Goal: Check status: Check status

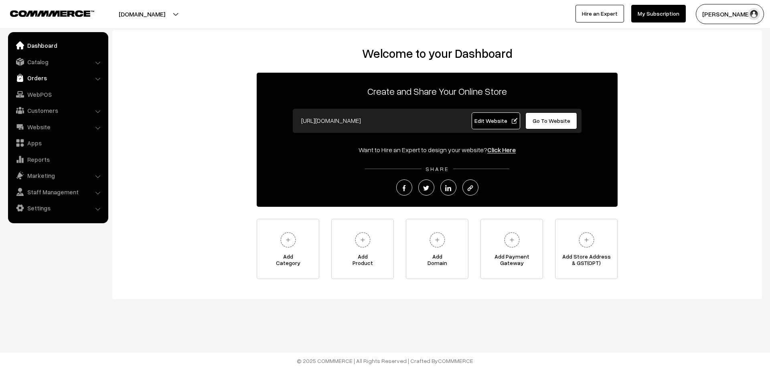
click at [40, 77] on link "Orders" at bounding box center [57, 78] width 95 height 14
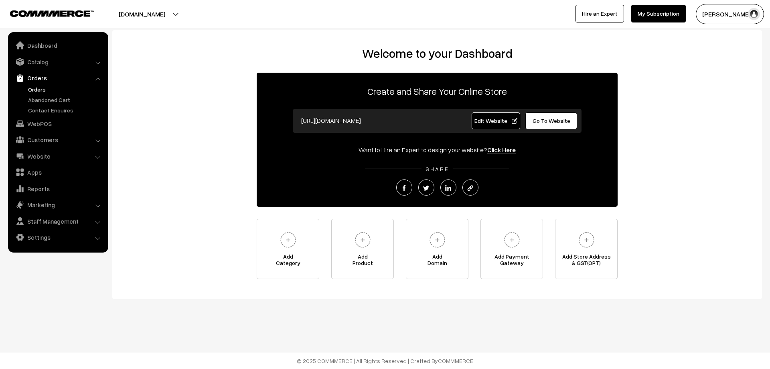
click at [43, 92] on link "Orders" at bounding box center [65, 89] width 79 height 8
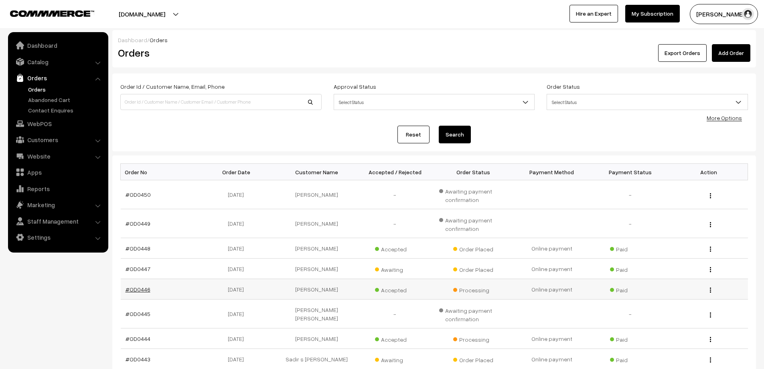
click at [134, 290] on link "#OD0446" at bounding box center [138, 289] width 25 height 7
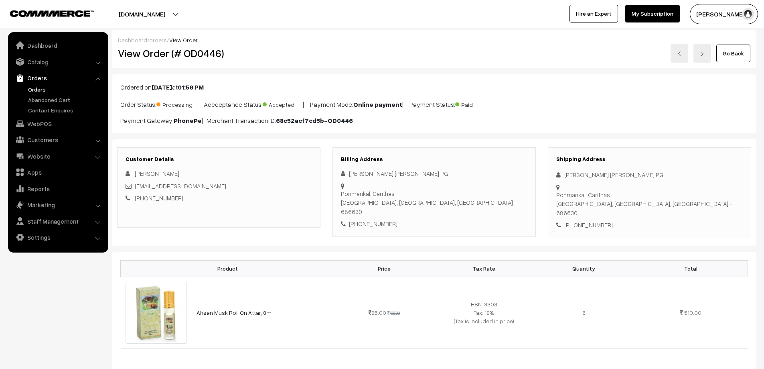
click at [45, 89] on link "Orders" at bounding box center [65, 89] width 79 height 8
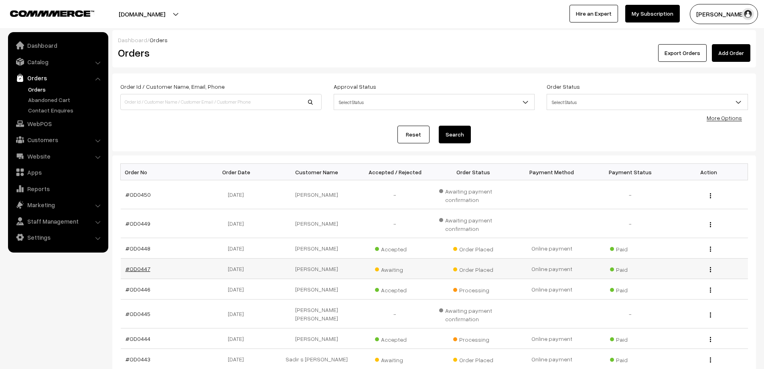
click at [144, 268] on link "#OD0447" at bounding box center [138, 268] width 25 height 7
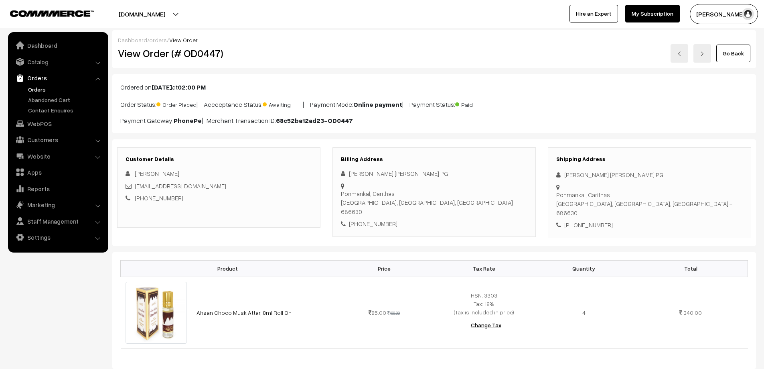
click at [44, 91] on link "Orders" at bounding box center [65, 89] width 79 height 8
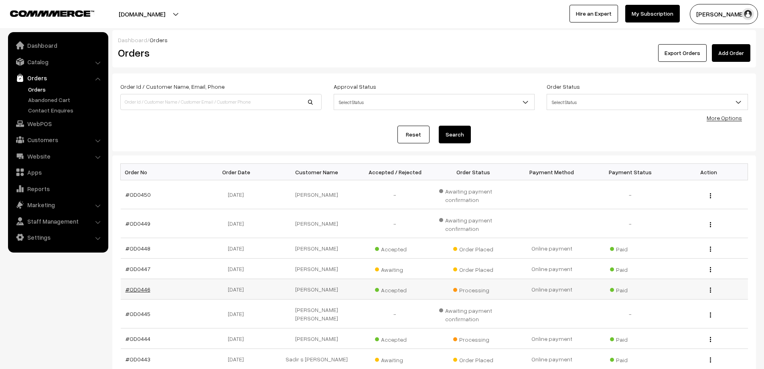
click at [127, 291] on link "#OD0446" at bounding box center [138, 289] width 25 height 7
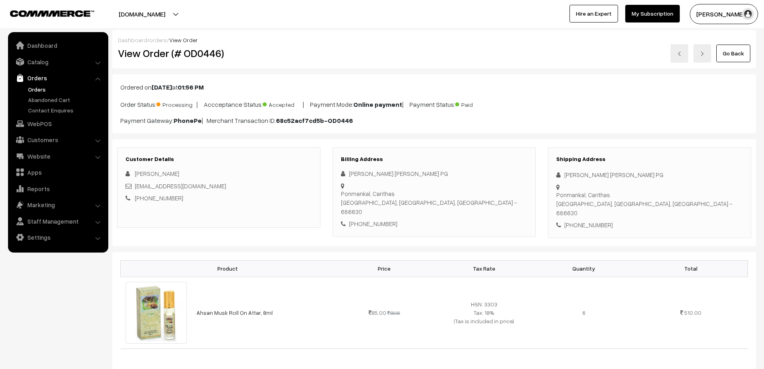
click at [40, 90] on link "Orders" at bounding box center [65, 89] width 79 height 8
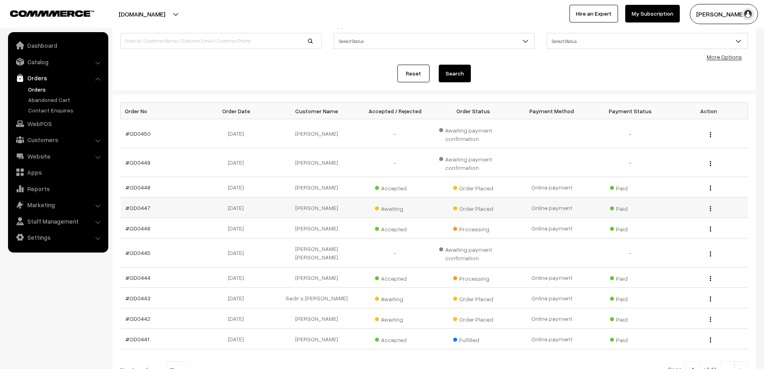
scroll to position [80, 0]
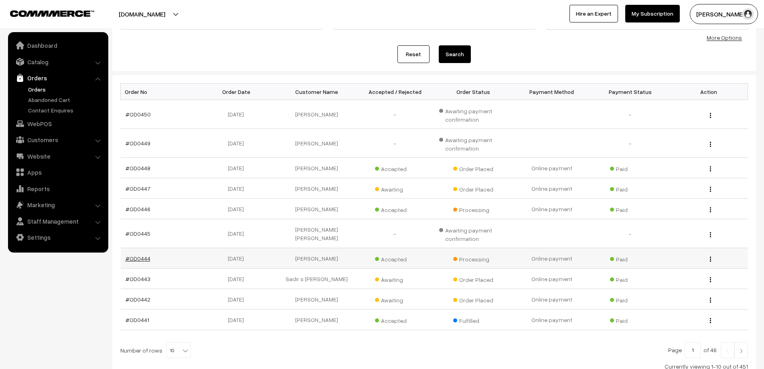
click at [136, 257] on link "#OD0444" at bounding box center [138, 258] width 25 height 7
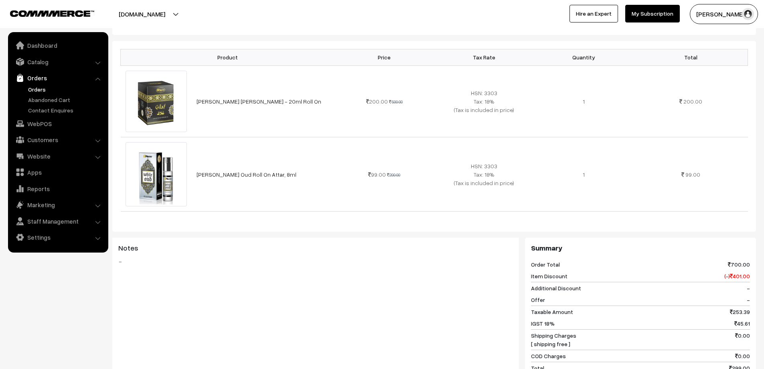
scroll to position [40, 0]
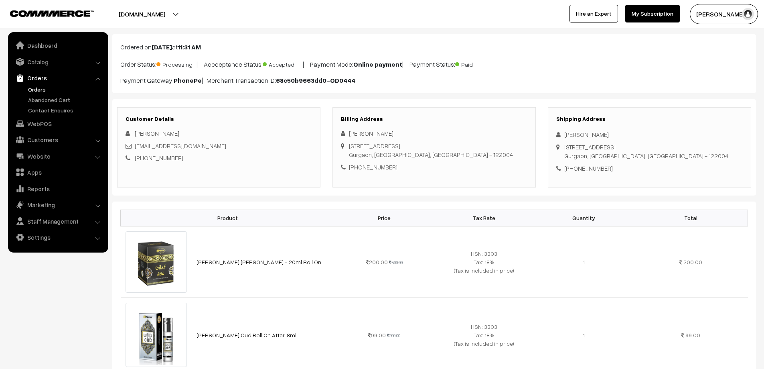
click at [40, 89] on link "Orders" at bounding box center [65, 89] width 79 height 8
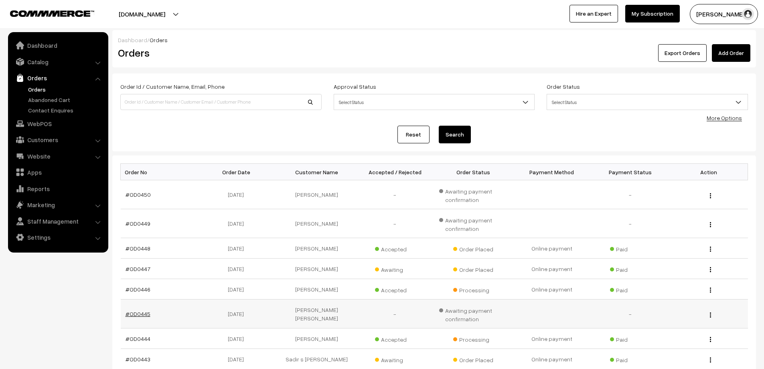
click at [140, 315] on link "#OD0445" at bounding box center [138, 313] width 25 height 7
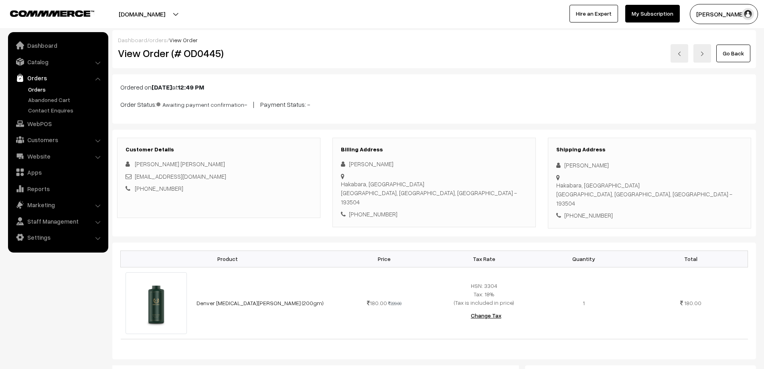
click at [30, 90] on link "Orders" at bounding box center [65, 89] width 79 height 8
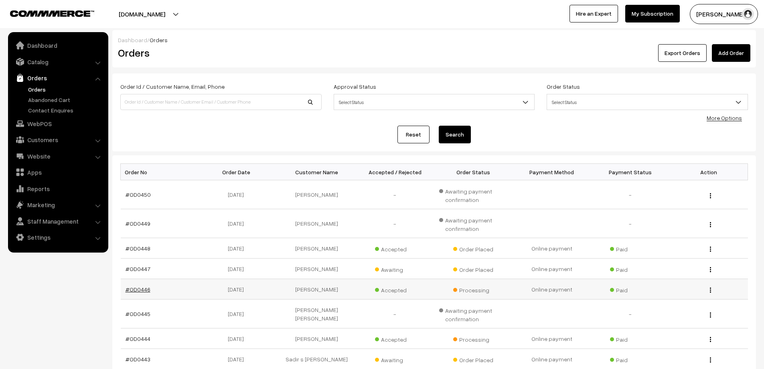
click at [126, 290] on link "#OD0446" at bounding box center [138, 289] width 25 height 7
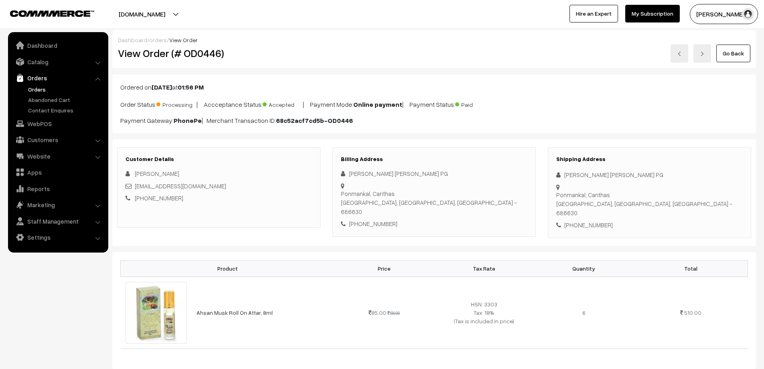
click at [32, 89] on link "Orders" at bounding box center [65, 89] width 79 height 8
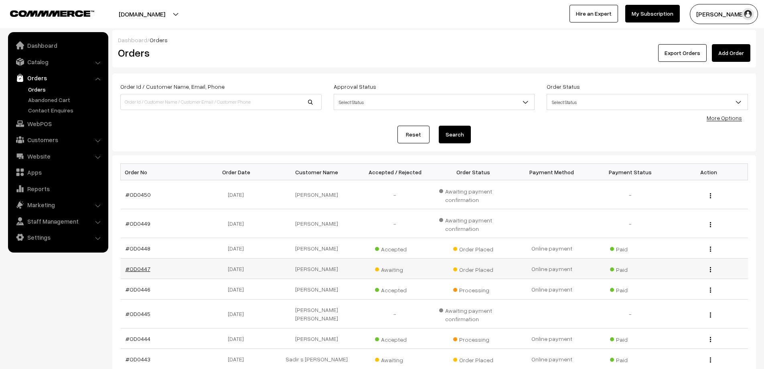
click at [136, 271] on link "#OD0447" at bounding box center [138, 268] width 25 height 7
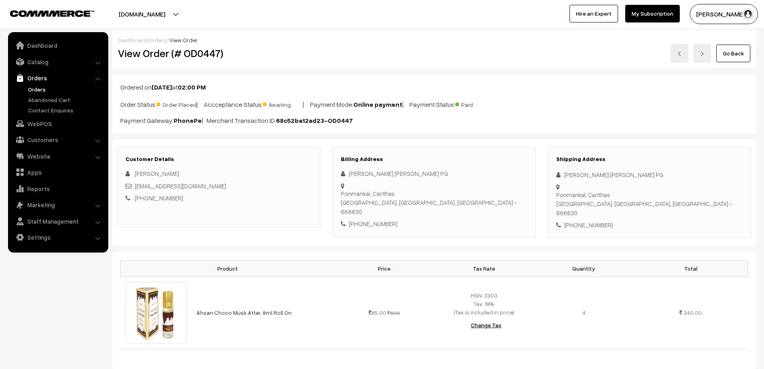
click at [36, 89] on link "Orders" at bounding box center [65, 89] width 79 height 8
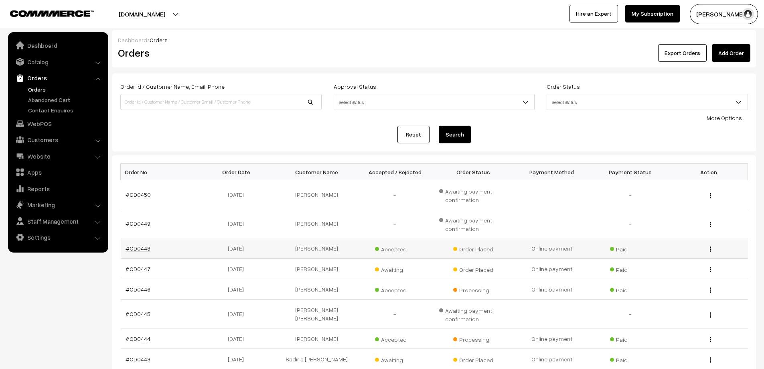
click at [128, 248] on link "#OD0448" at bounding box center [138, 248] width 25 height 7
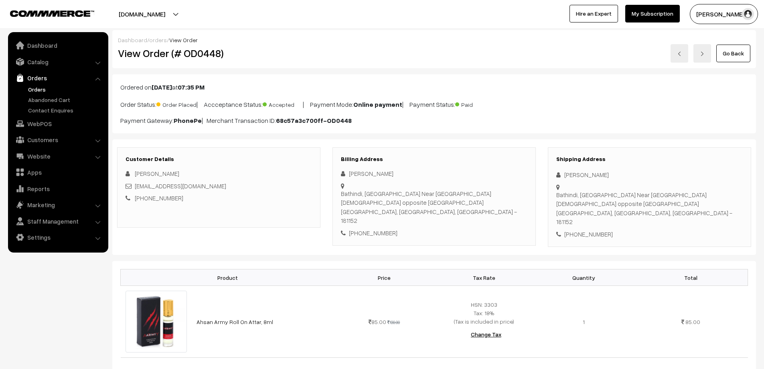
click at [40, 88] on link "Orders" at bounding box center [65, 89] width 79 height 8
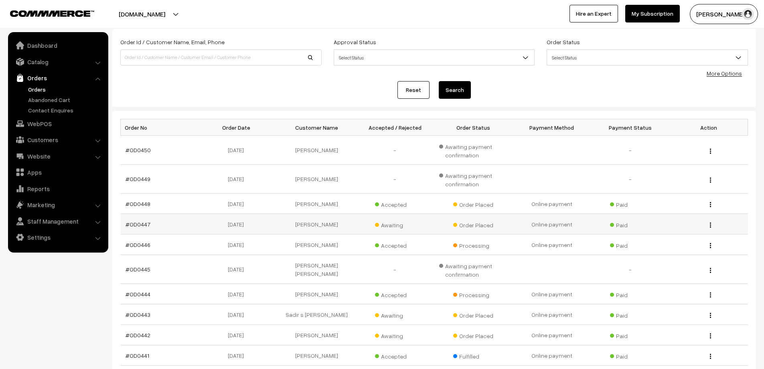
scroll to position [80, 0]
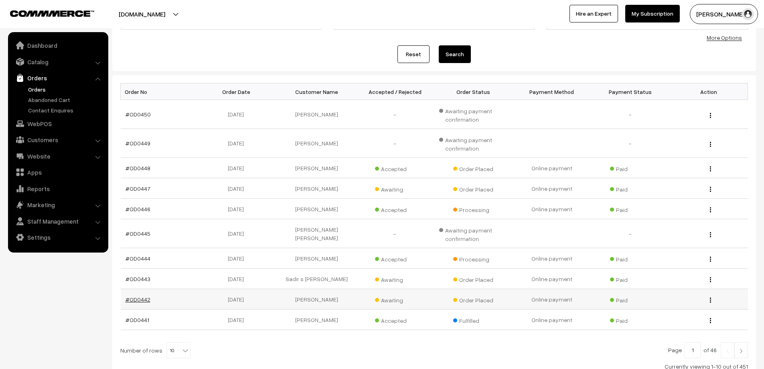
click at [134, 298] on link "#OD0442" at bounding box center [138, 299] width 25 height 7
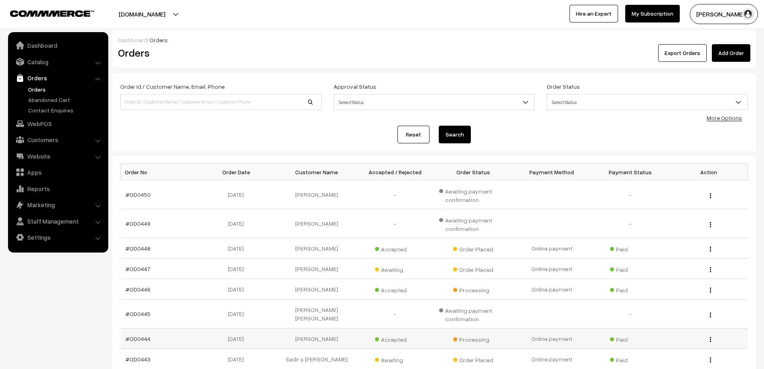
scroll to position [80, 0]
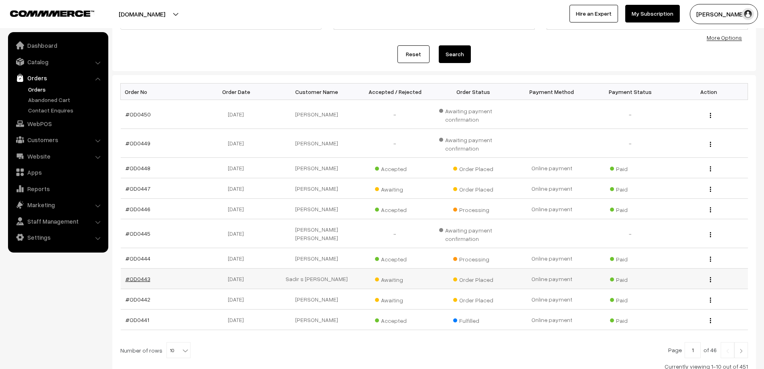
click at [144, 281] on link "#OD0443" at bounding box center [138, 278] width 25 height 7
